Goal: Communication & Community: Answer question/provide support

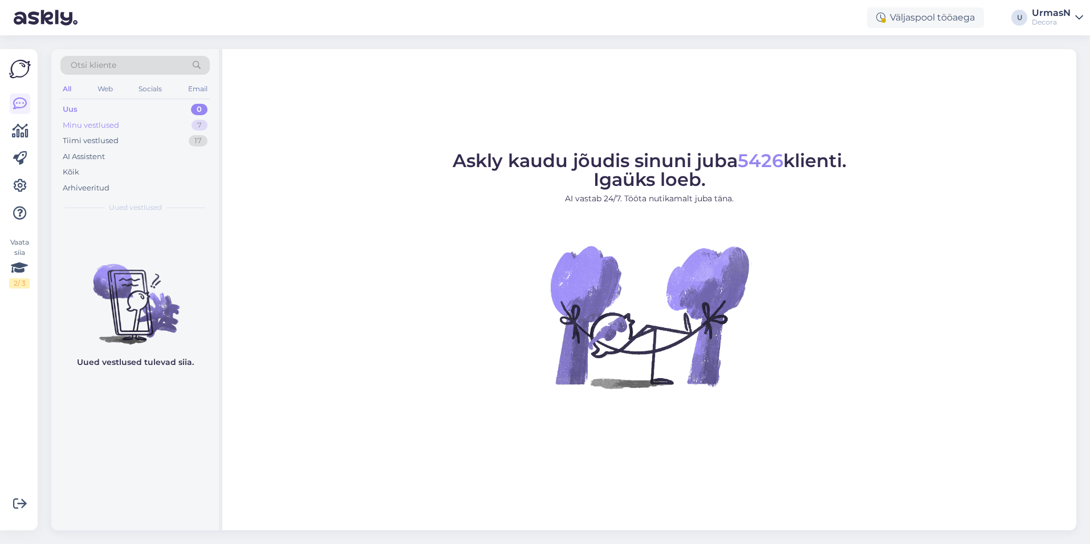
click at [110, 125] on div "Minu vestlused" at bounding box center [91, 125] width 56 height 11
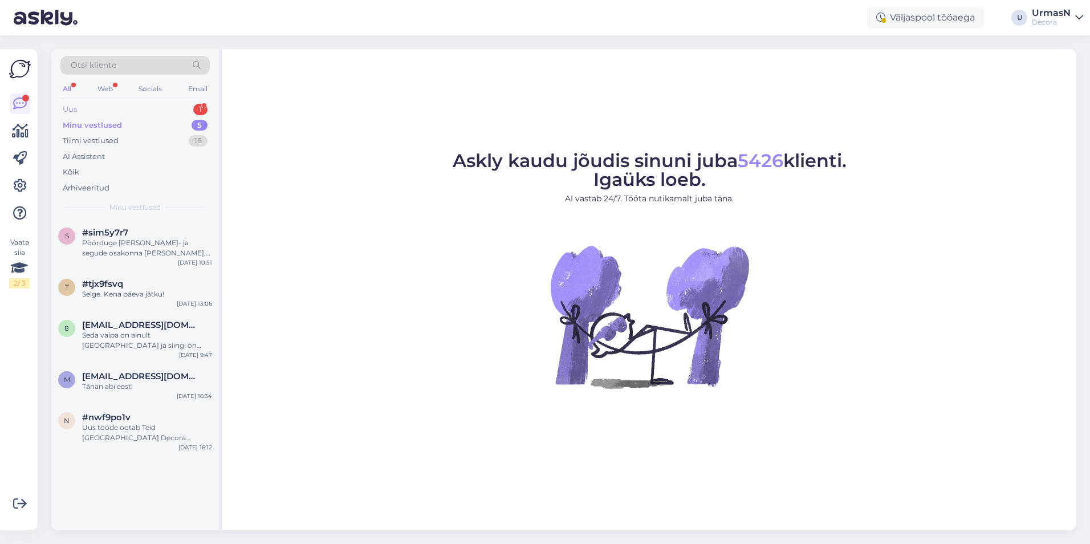
click at [80, 110] on div "Uus 1" at bounding box center [134, 110] width 149 height 16
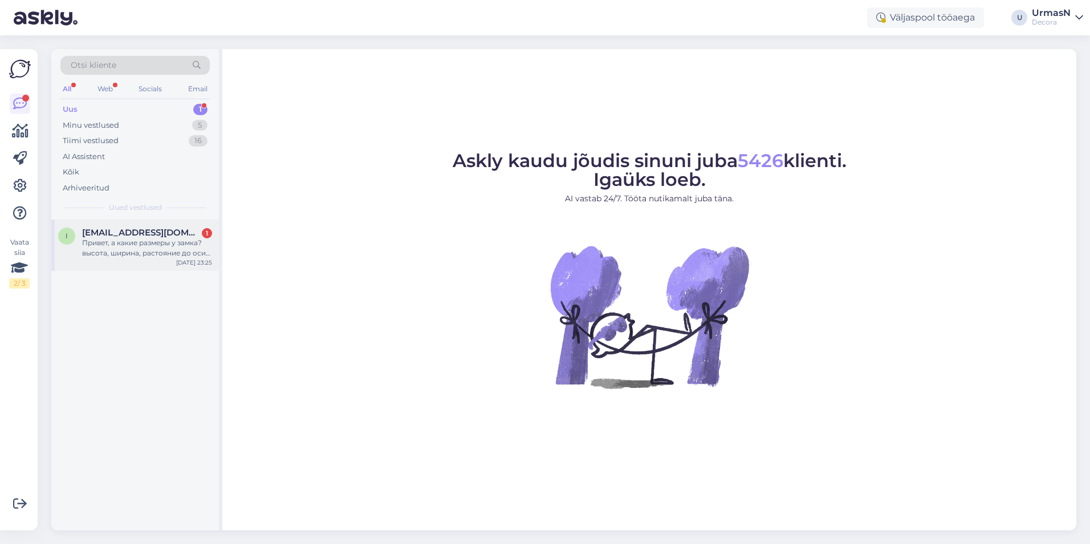
click at [119, 249] on div "Привет, а какие размеры у замка? высота, ширина, растояние до оси ручки" at bounding box center [147, 248] width 130 height 21
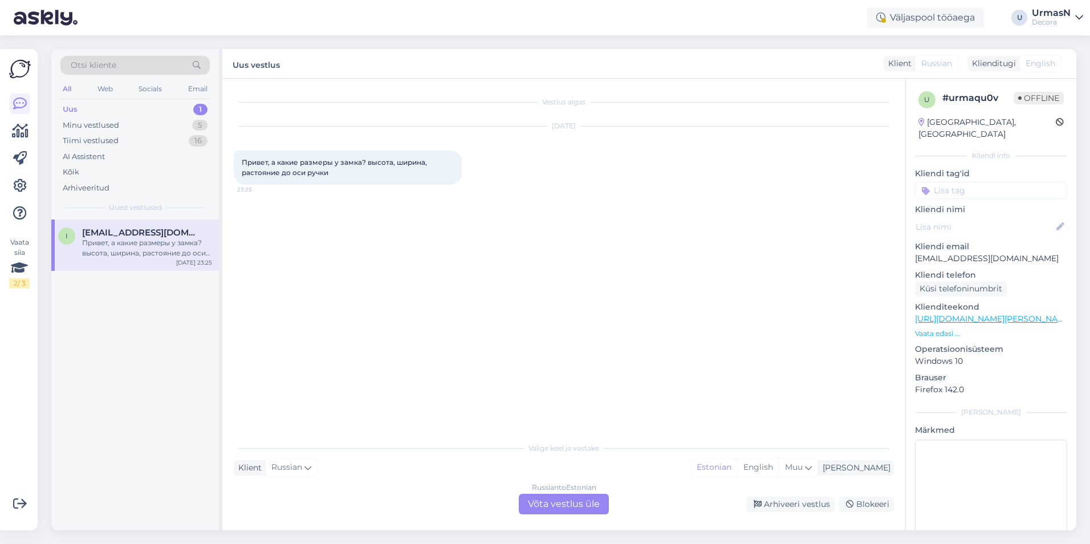
click at [552, 500] on div "Russian to Estonian Võta vestlus üle" at bounding box center [564, 504] width 90 height 21
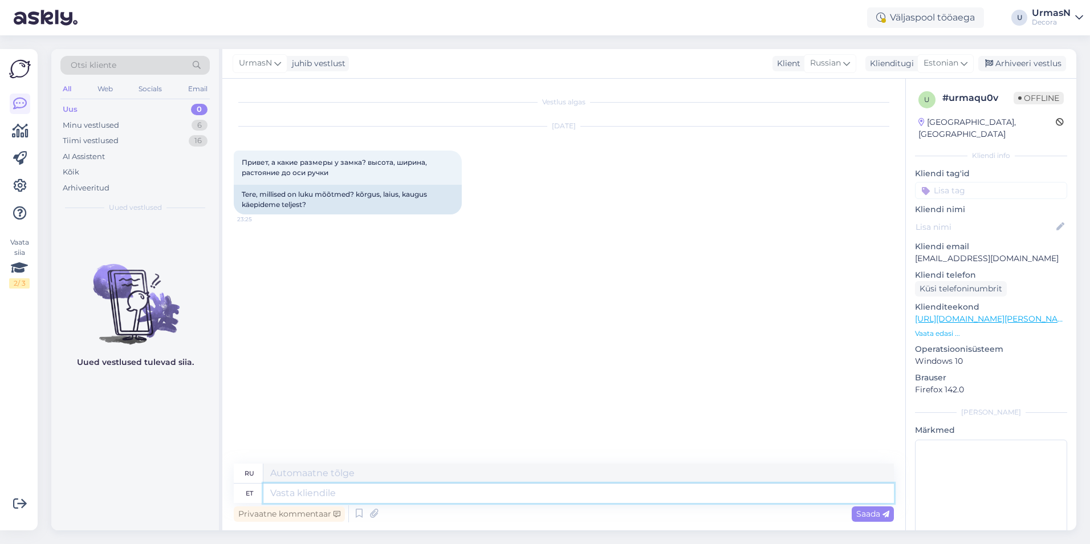
click at [297, 486] on textarea at bounding box center [578, 493] width 631 height 19
type textarea "Tere!"
type textarea "Привет!"
type textarea "Tere!Siin"
type textarea "Привет!Здесь"
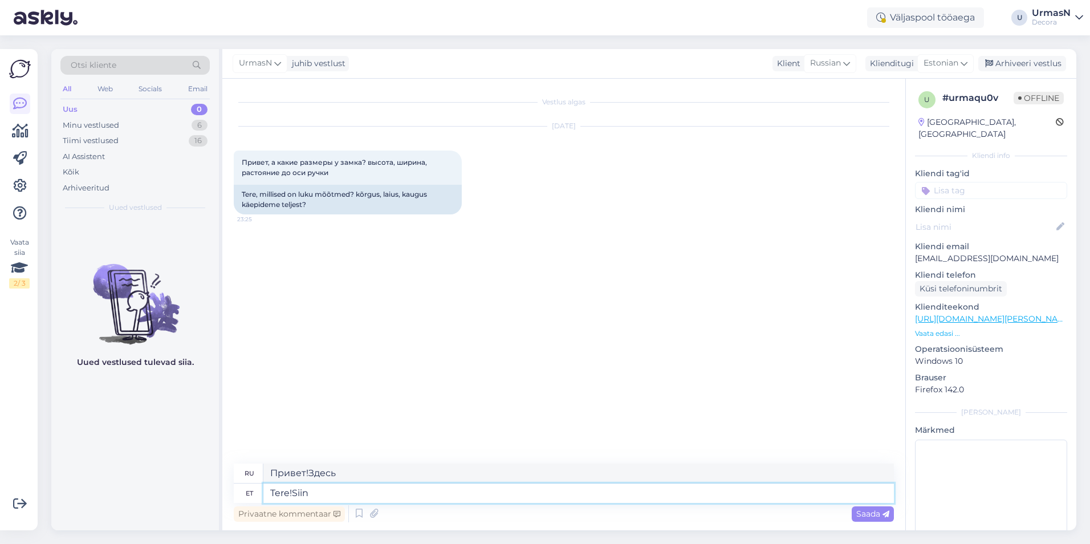
type textarea "Tere! Siin"
type textarea "Привет! Здесь."
type textarea "Tere! Siin pildil o"
type textarea "Привет! Вот на фото."
type textarea "Tere! Siin pildil on k"
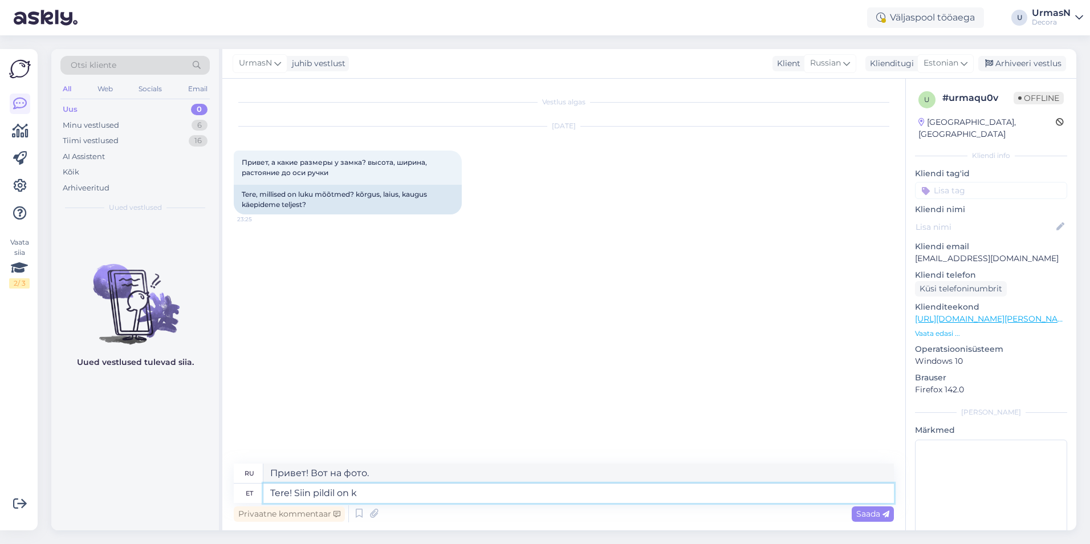
type textarea "Привет! Вот фотография."
type textarea "Tere! Siin pildil on kõik m"
type textarea "Привет! На этой фотографии всё видно."
type textarea "Tere! Siin pildil on kõik mõõdudu k"
type textarea "Привет! Всё на этой фотографии не измерено."
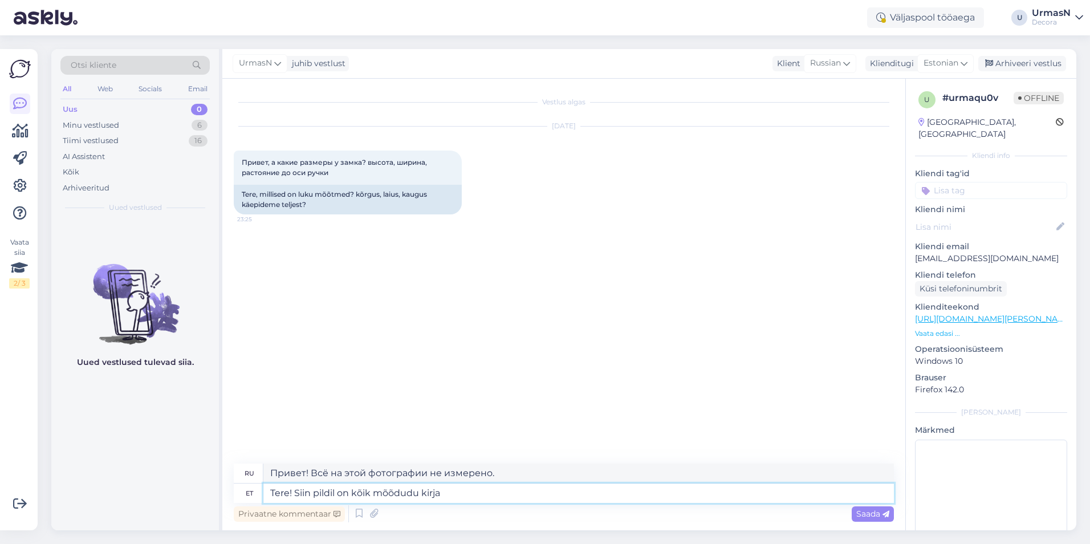
type textarea "Tere! Siin pildil on kõik mõõdudu kirjas"
type textarea "Здравствуйте! Все размеры указаны на этой картинке."
click at [417, 493] on textarea "Tere! Siin pildil on kõik mõõdudu kirjas." at bounding box center [578, 493] width 631 height 19
type textarea "Tere! Siin pildil on kõik mõõdud kirjas."
click at [505, 497] on textarea "Tere! Siin pildil on kõik mõõdud kirjas." at bounding box center [578, 493] width 631 height 19
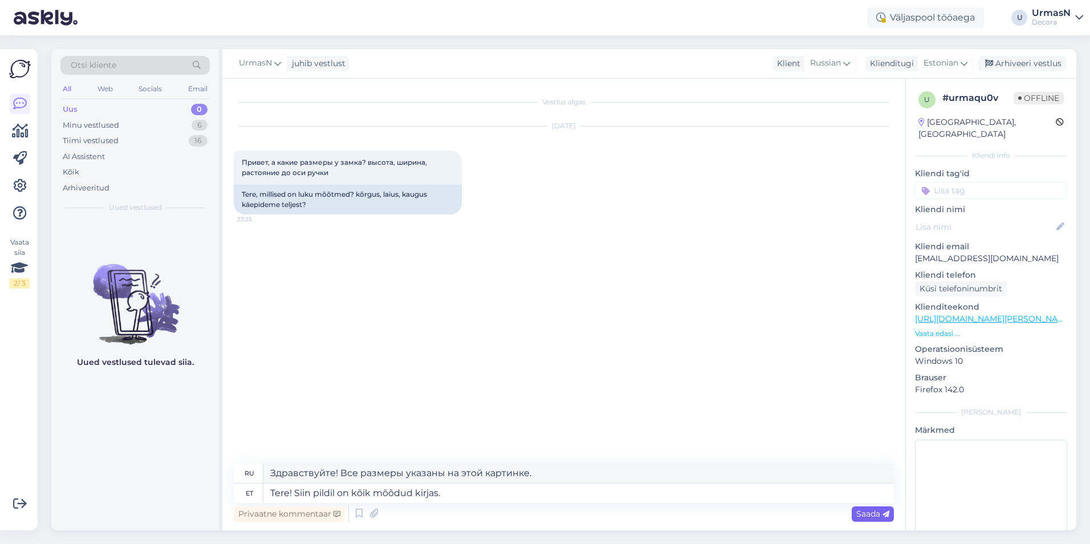
click at [552, 511] on span "Saada" at bounding box center [873, 514] width 33 height 10
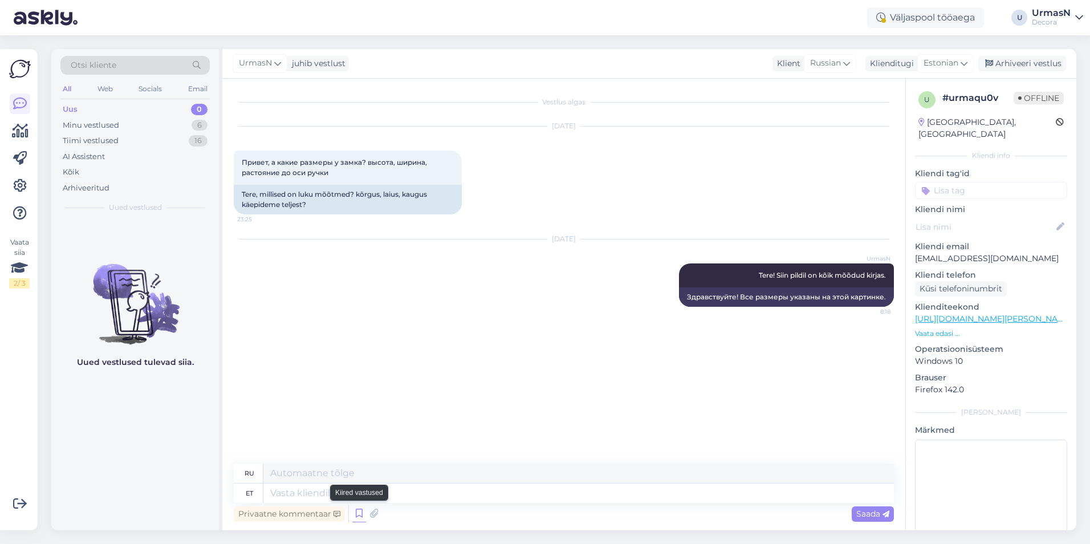
click at [356, 510] on icon at bounding box center [359, 513] width 14 height 17
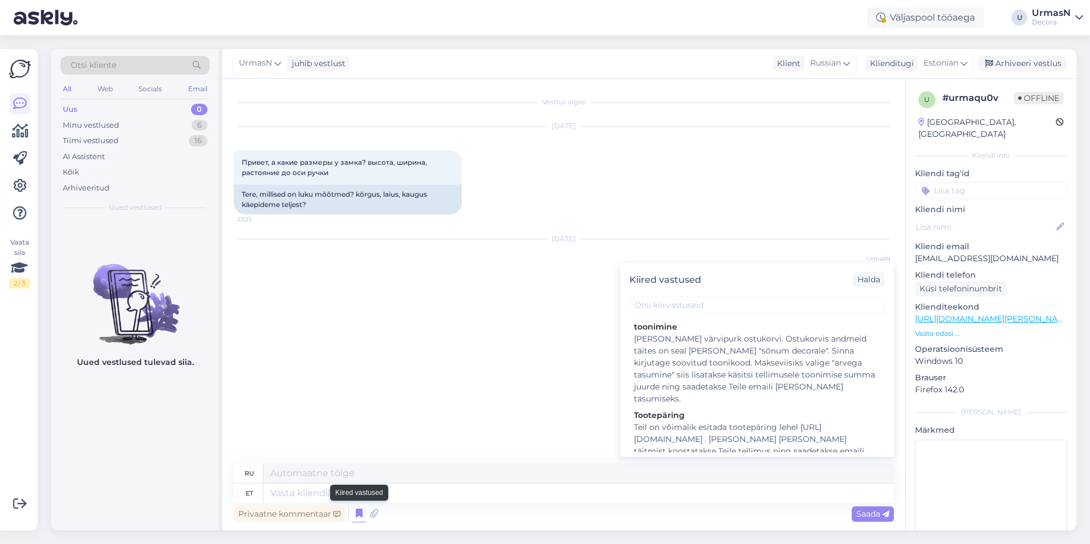
click at [356, 510] on icon at bounding box center [359, 513] width 14 height 17
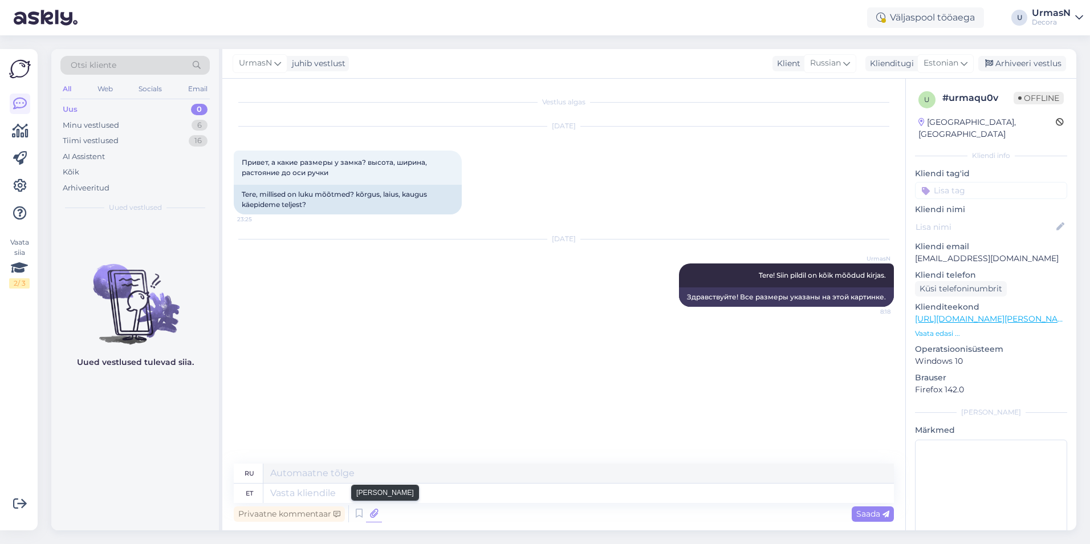
click at [371, 516] on icon at bounding box center [374, 513] width 16 height 17
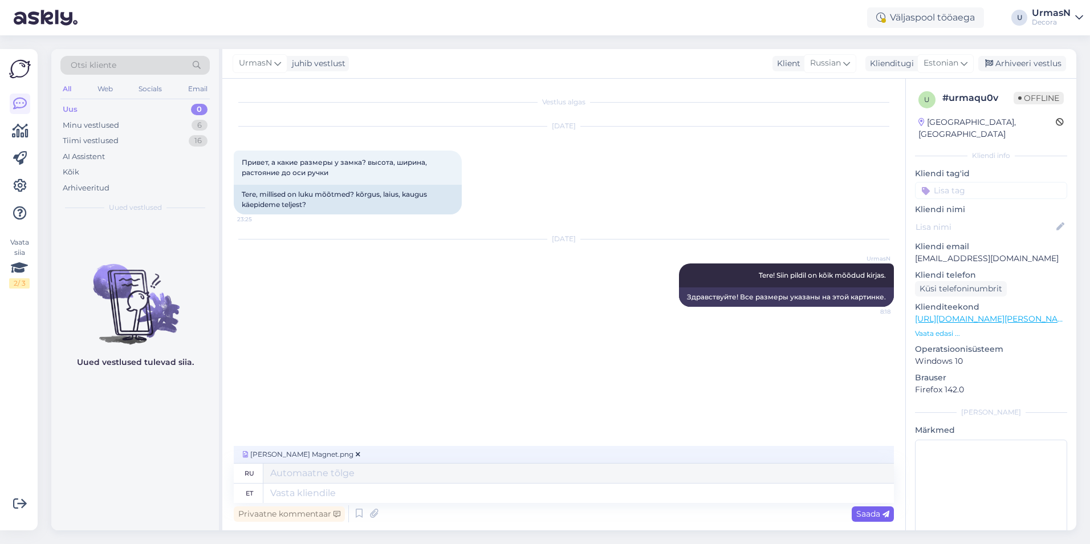
click at [552, 510] on span "Saada" at bounding box center [873, 514] width 33 height 10
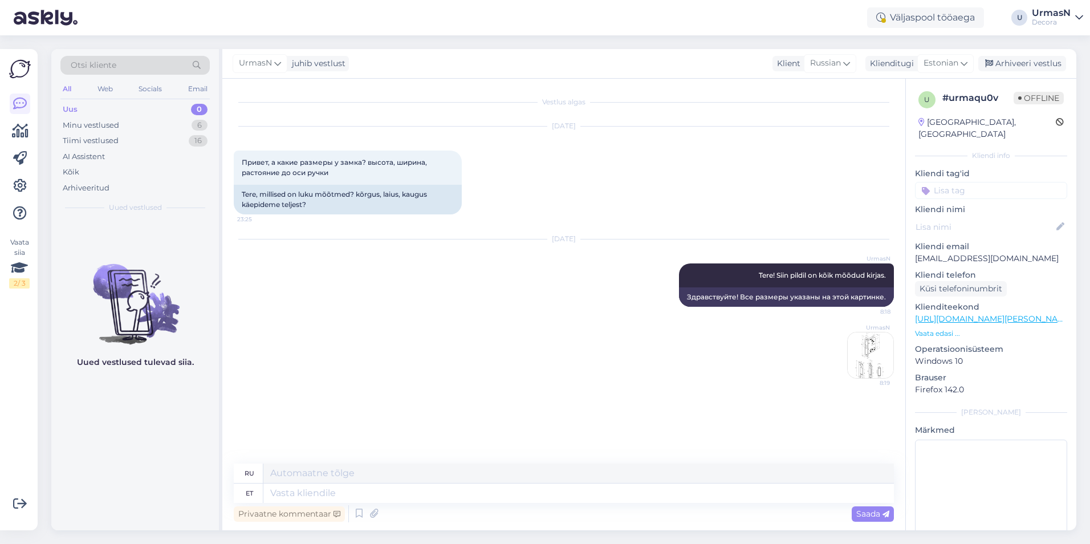
click at [552, 345] on img at bounding box center [871, 356] width 46 height 46
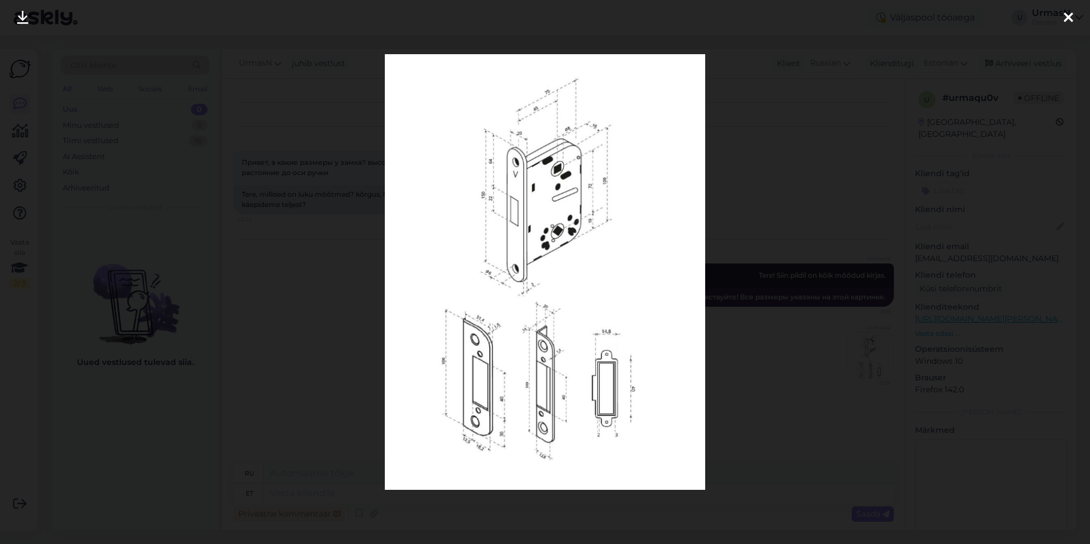
click at [552, 220] on div at bounding box center [545, 272] width 1090 height 544
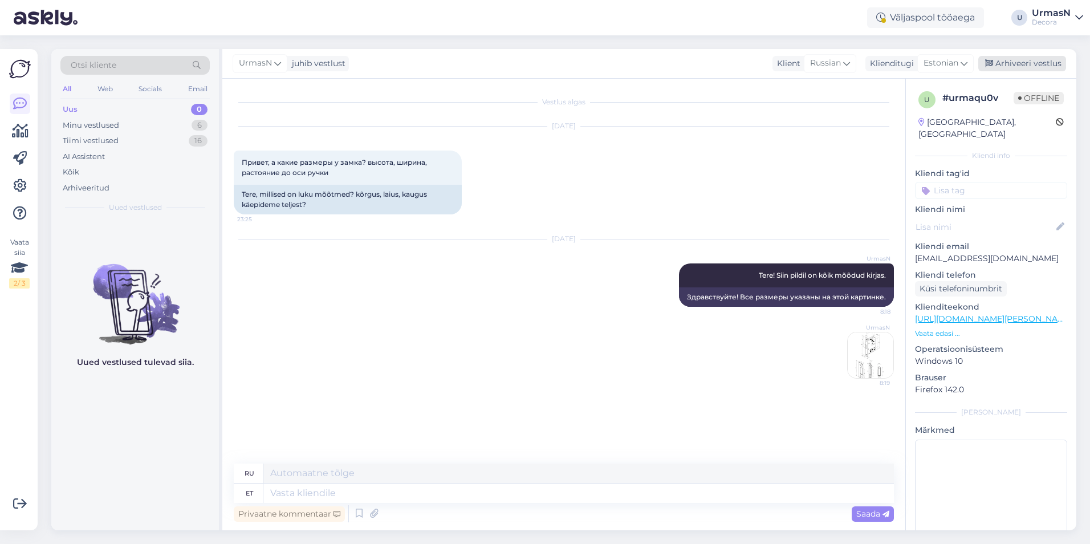
click at [552, 62] on div "Arhiveeri vestlus" at bounding box center [1023, 63] width 88 height 15
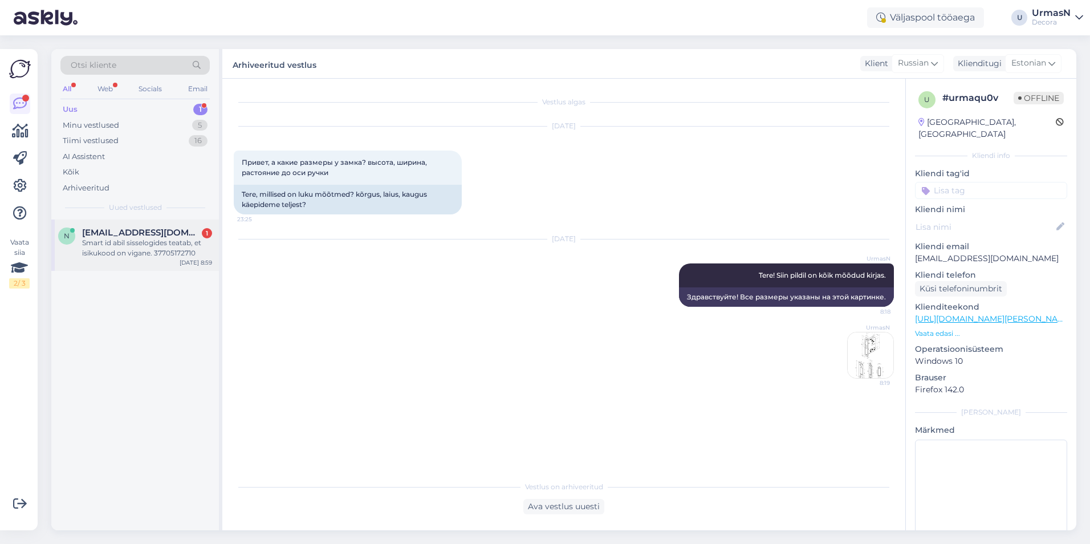
click at [168, 246] on div "Smart id abil sisselogides teatab, et isikukood on vigane. 37705172710" at bounding box center [147, 248] width 130 height 21
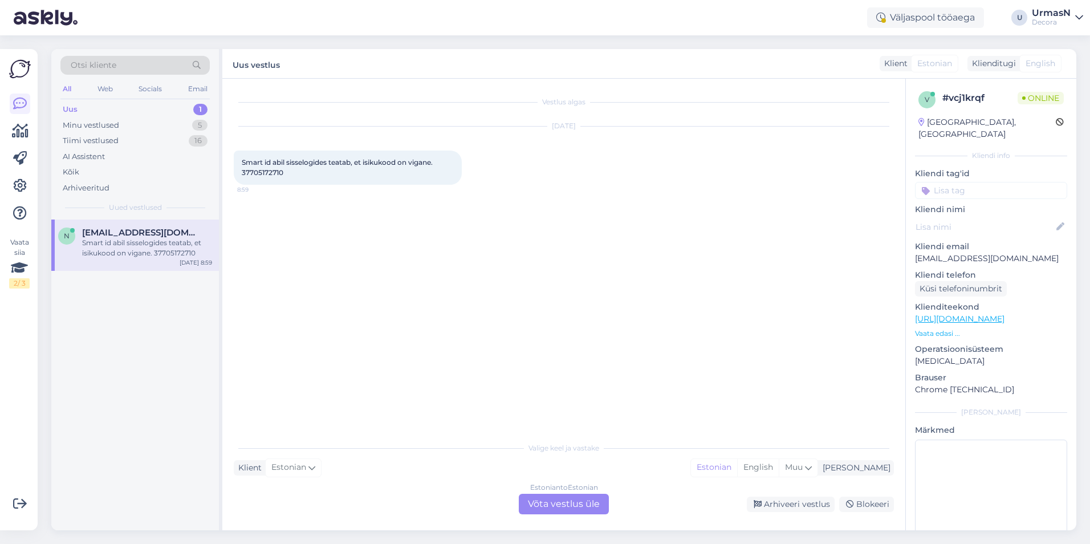
click at [552, 501] on div "Estonian to Estonian Võta vestlus üle" at bounding box center [564, 504] width 90 height 21
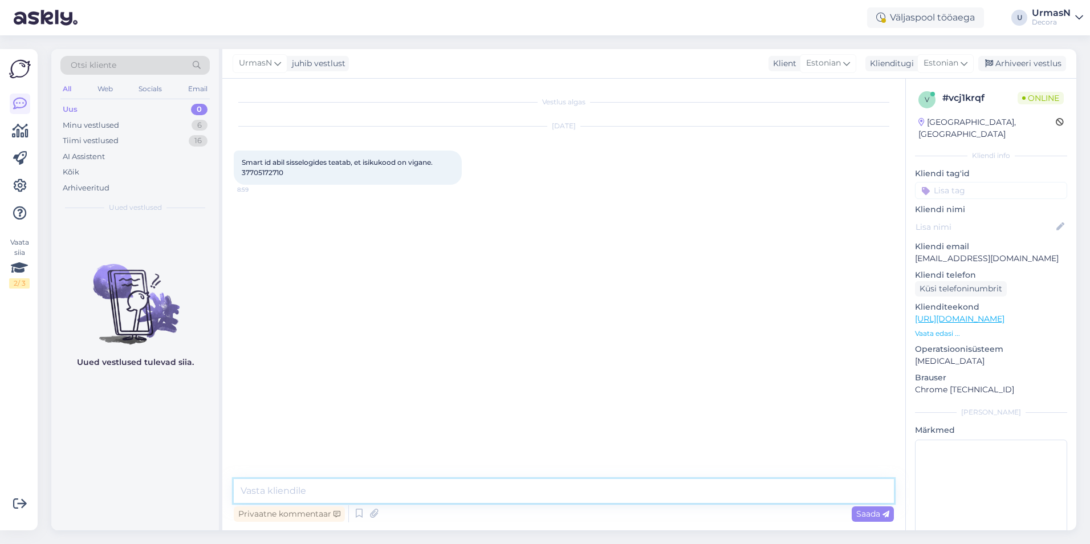
click at [268, 488] on textarea at bounding box center [564, 491] width 660 height 24
type textarea "Tere!"
click at [552, 355] on p "[MEDICAL_DATA]" at bounding box center [991, 361] width 152 height 12
click at [95, 124] on div "Minu vestlused" at bounding box center [91, 125] width 56 height 11
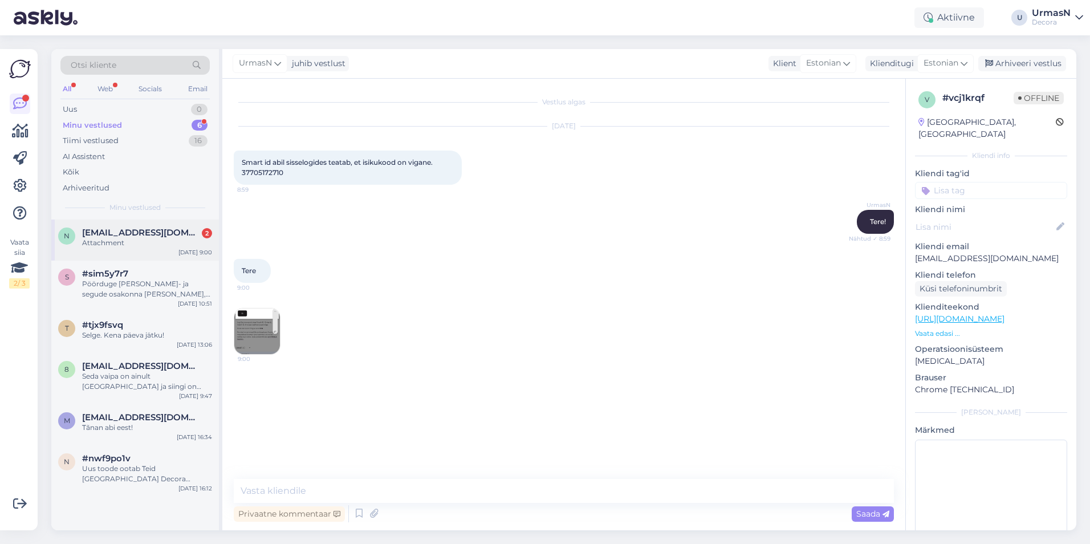
click at [158, 230] on span "[EMAIL_ADDRESS][DOMAIN_NAME]" at bounding box center [141, 233] width 119 height 10
click at [257, 336] on img at bounding box center [257, 332] width 46 height 46
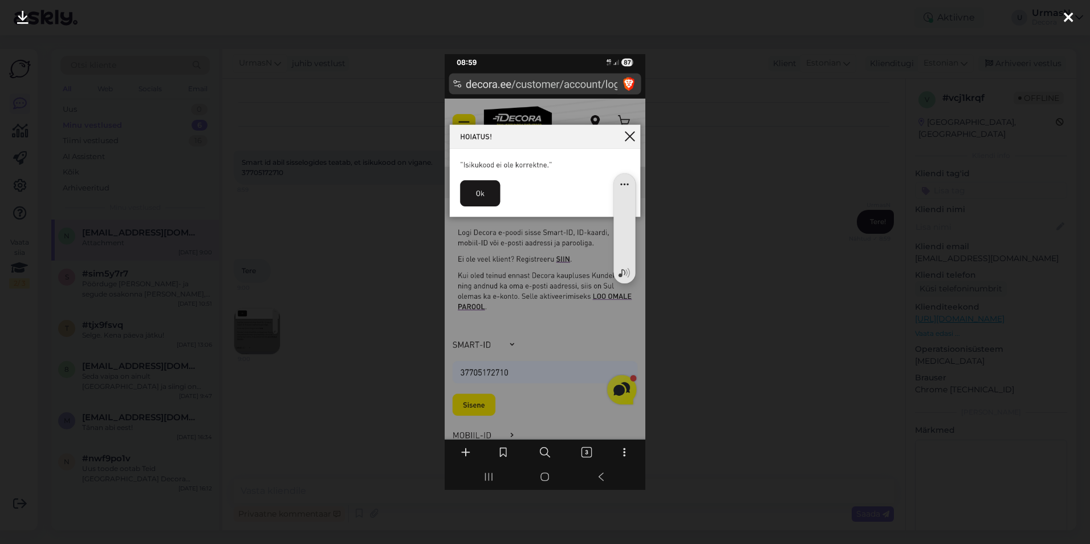
click at [353, 323] on div at bounding box center [545, 272] width 1090 height 544
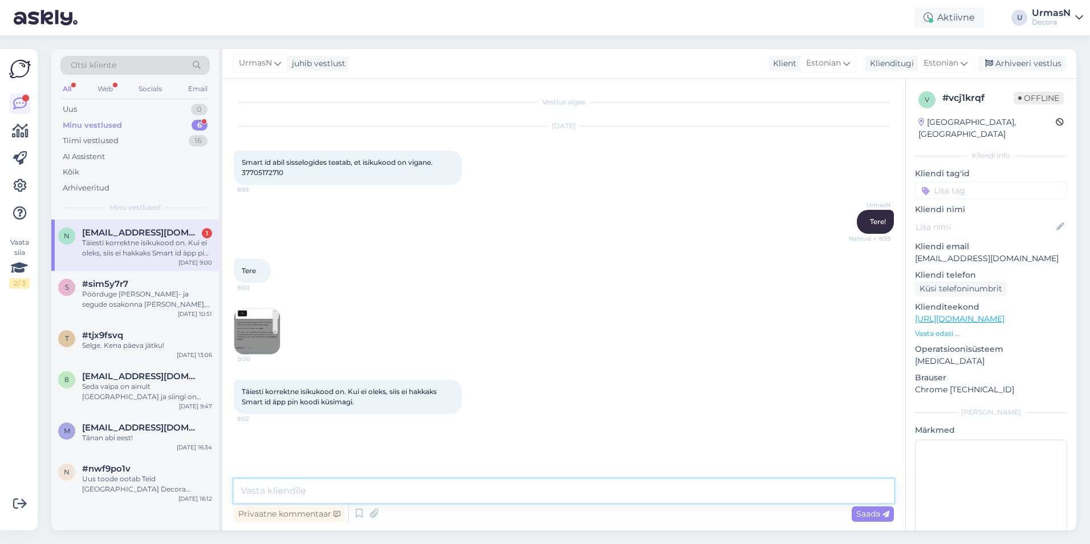
click at [275, 494] on textarea at bounding box center [564, 491] width 660 height 24
click at [169, 245] on div "Täiesti korrektne isikukood on. Kui ei oleks, siis ei hakkaks Smart id äpp pin …" at bounding box center [147, 248] width 130 height 21
click at [275, 493] on textarea at bounding box center [564, 491] width 660 height 24
click at [258, 317] on img at bounding box center [257, 332] width 46 height 46
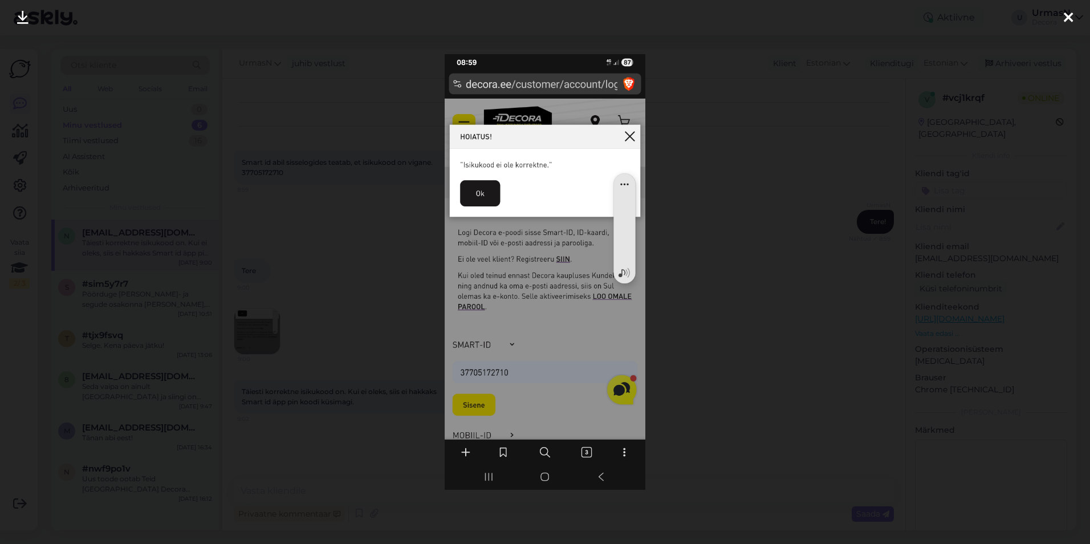
click at [340, 363] on div at bounding box center [545, 272] width 1090 height 544
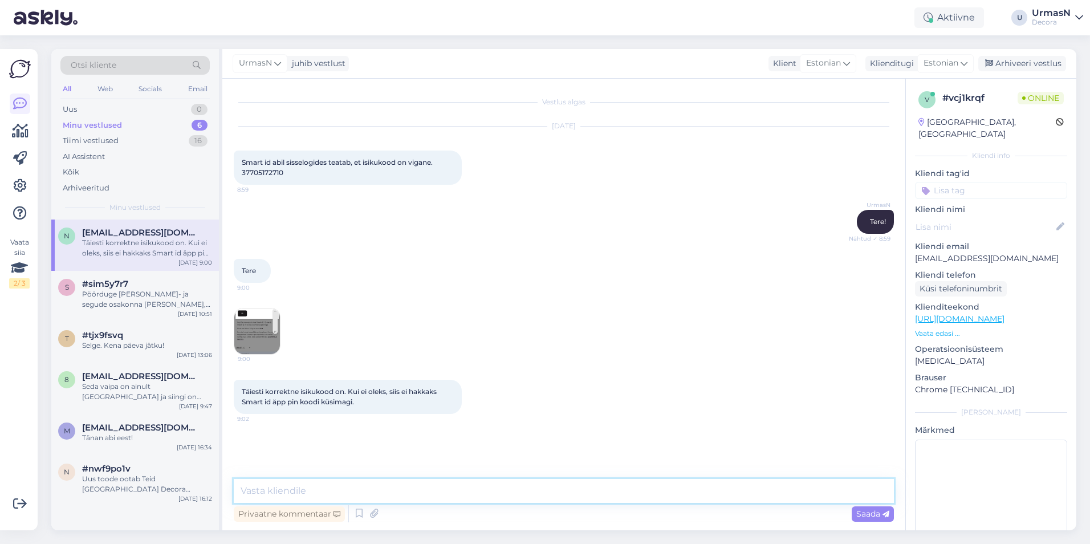
click at [281, 490] on textarea at bounding box center [564, 491] width 660 height 24
type textarea "Jah, selle veateate puhul pole tegelikult isikukoodis probleem."
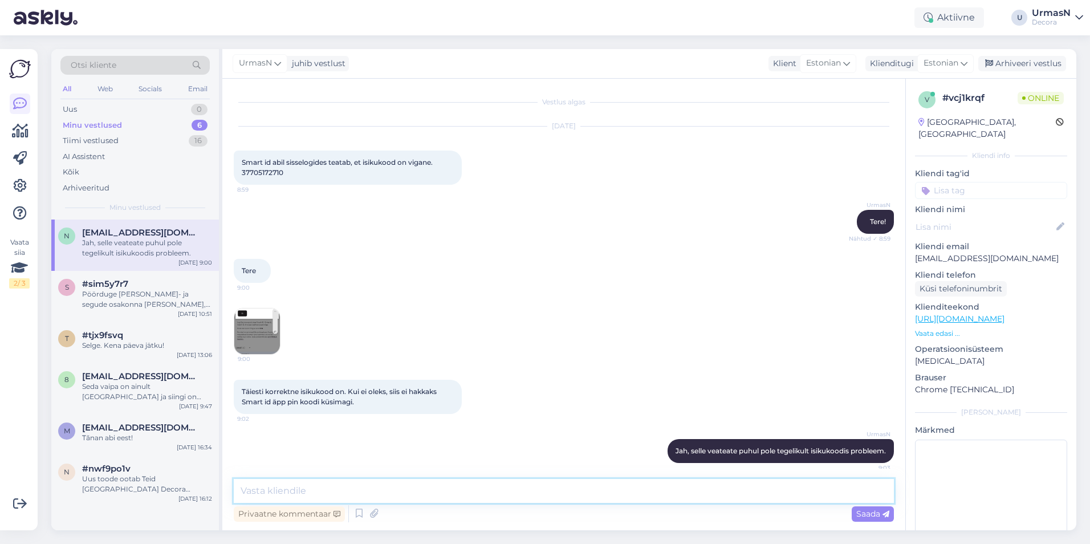
scroll to position [17, 0]
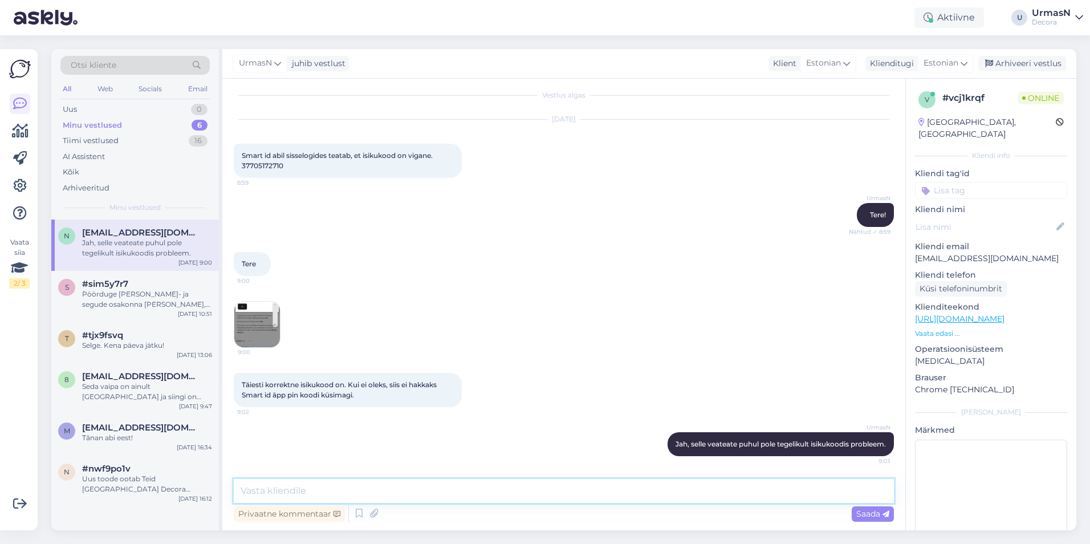
type textarea "O"
type textarea "On Teil võimalik proovida sisse logida mõne teise seadme või brauseriga?"
